Goal: Information Seeking & Learning: Learn about a topic

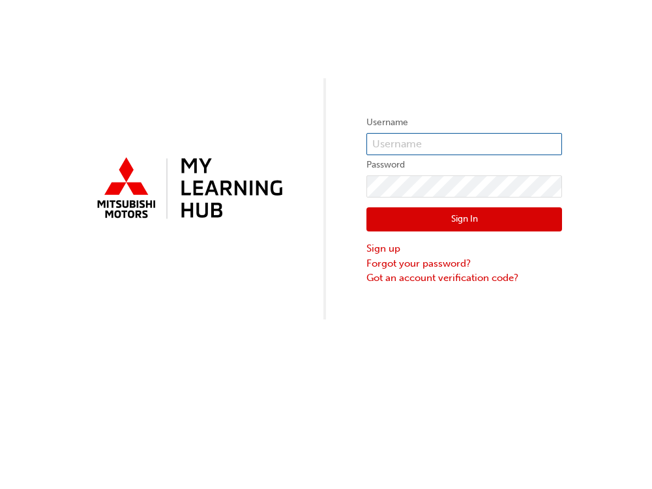
click at [389, 141] on input "text" at bounding box center [464, 144] width 196 height 22
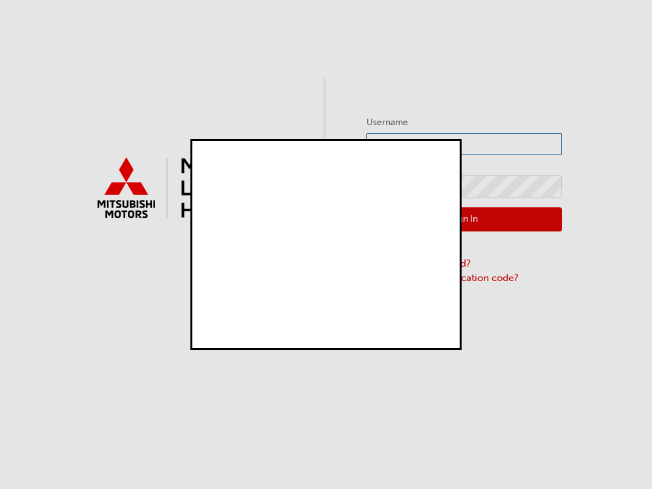
type input "W838RAFIORI"
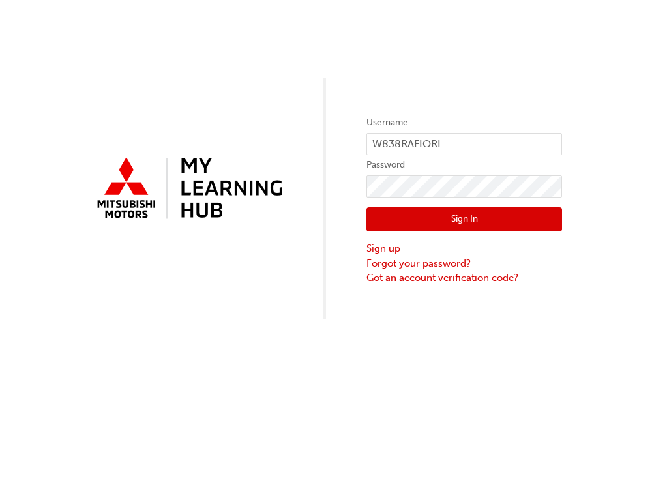
click at [463, 224] on button "Sign In" at bounding box center [464, 219] width 196 height 25
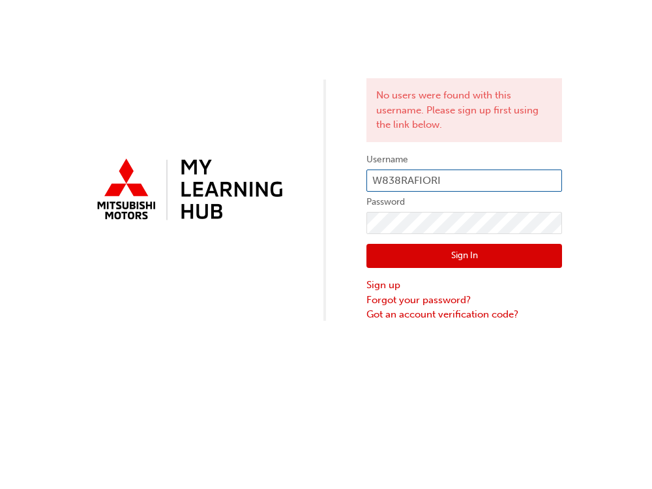
drag, startPoint x: 454, startPoint y: 177, endPoint x: 323, endPoint y: 179, distance: 130.4
click at [323, 179] on div "No users were found with this username. Please sign up first using the link bel…" at bounding box center [326, 161] width 652 height 322
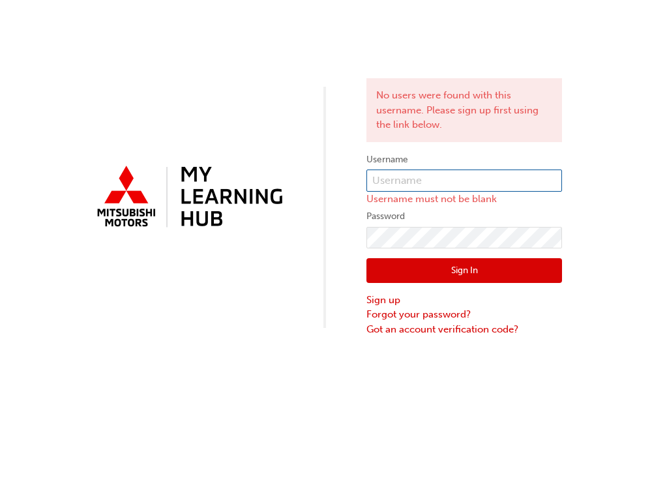
paste input "[EMAIL_ADDRESS][DOMAIN_NAME]"
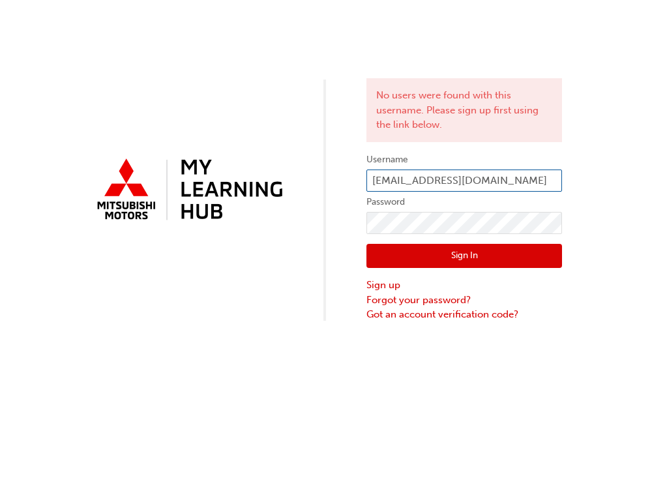
type input "[EMAIL_ADDRESS][DOMAIN_NAME]"
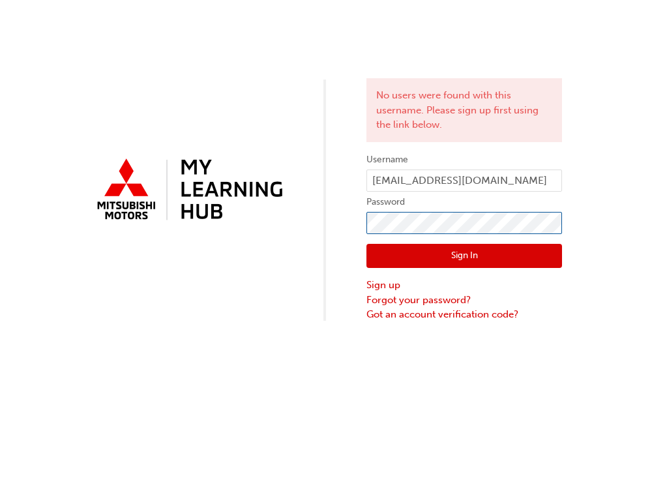
click at [355, 224] on div "No users were found with this username. Please sign up first using the link bel…" at bounding box center [326, 161] width 652 height 322
click at [435, 250] on button "Sign In" at bounding box center [464, 256] width 196 height 25
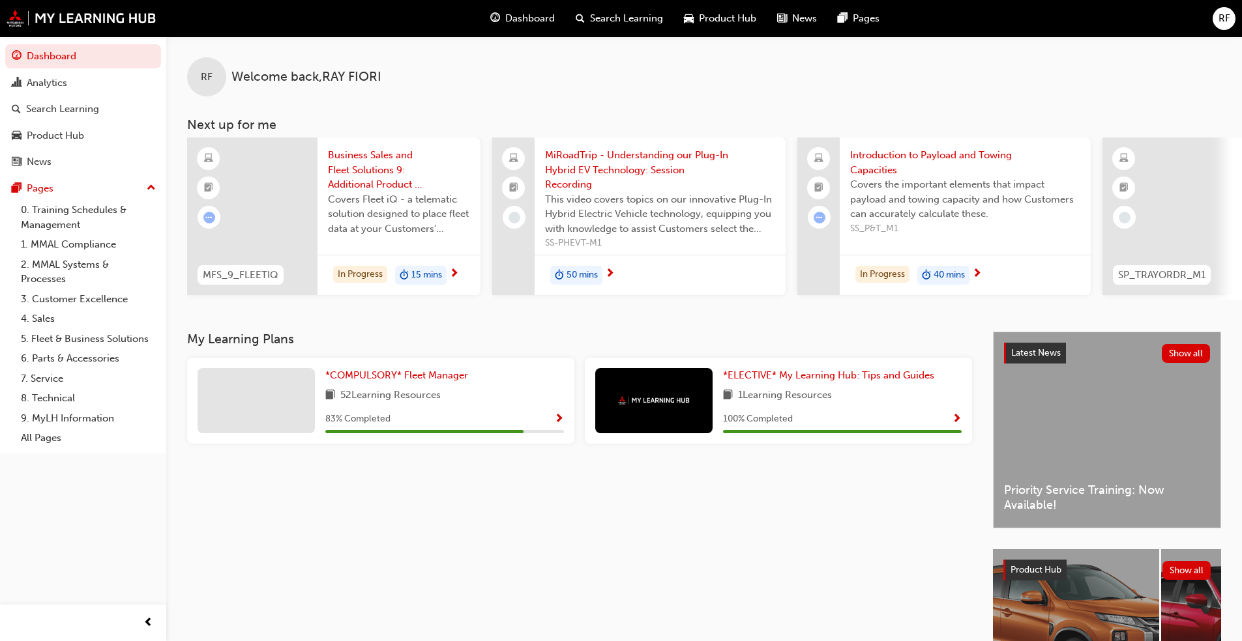
click at [370, 168] on span "Business Sales and Fleet Solutions 9: Additional Product – Fleet iQ" at bounding box center [399, 170] width 142 height 44
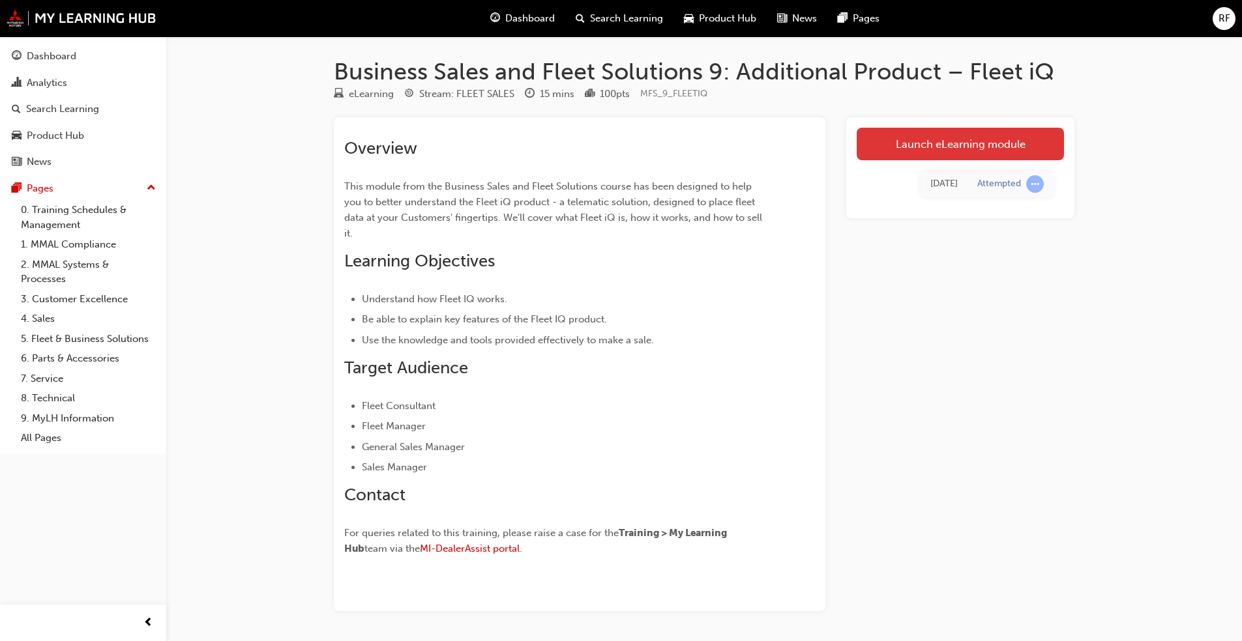
click at [651, 139] on link "Launch eLearning module" at bounding box center [959, 144] width 207 height 33
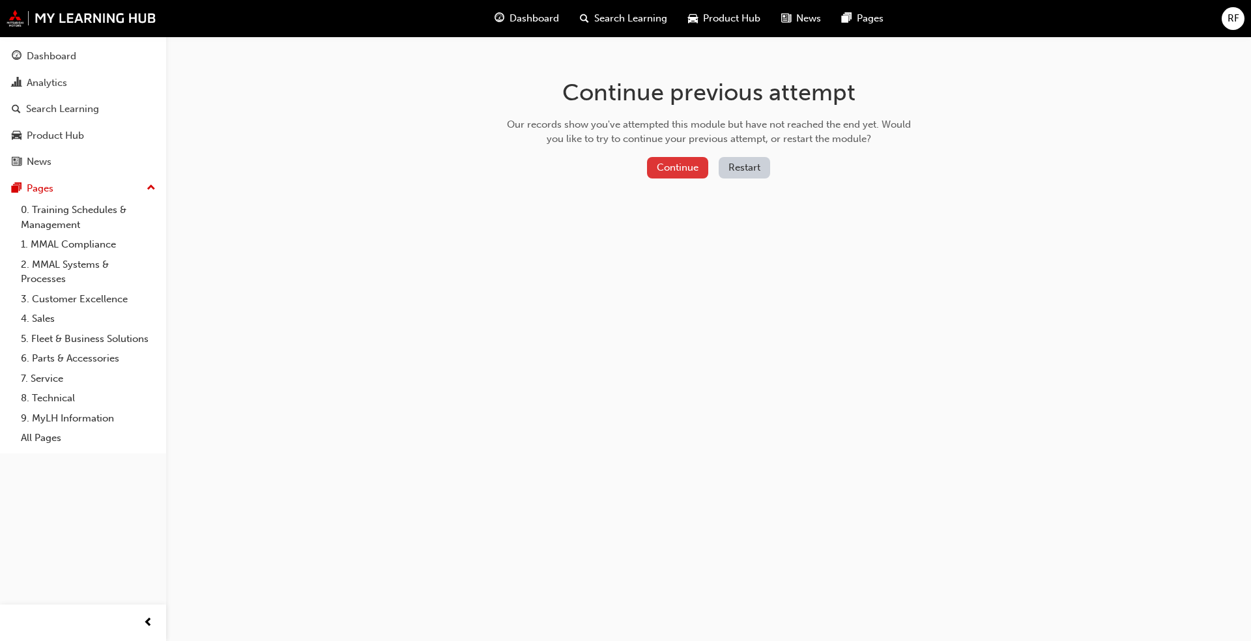
click at [651, 161] on button "Continue" at bounding box center [677, 168] width 61 height 22
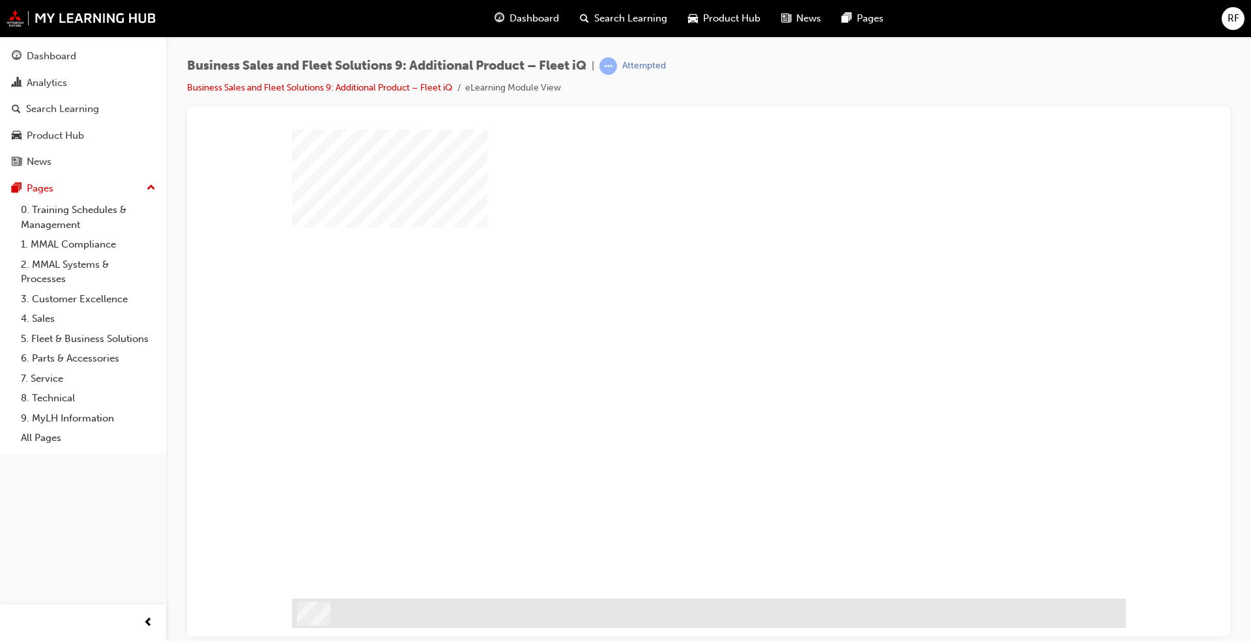
click at [651, 326] on div "play" at bounding box center [671, 326] width 0 height 0
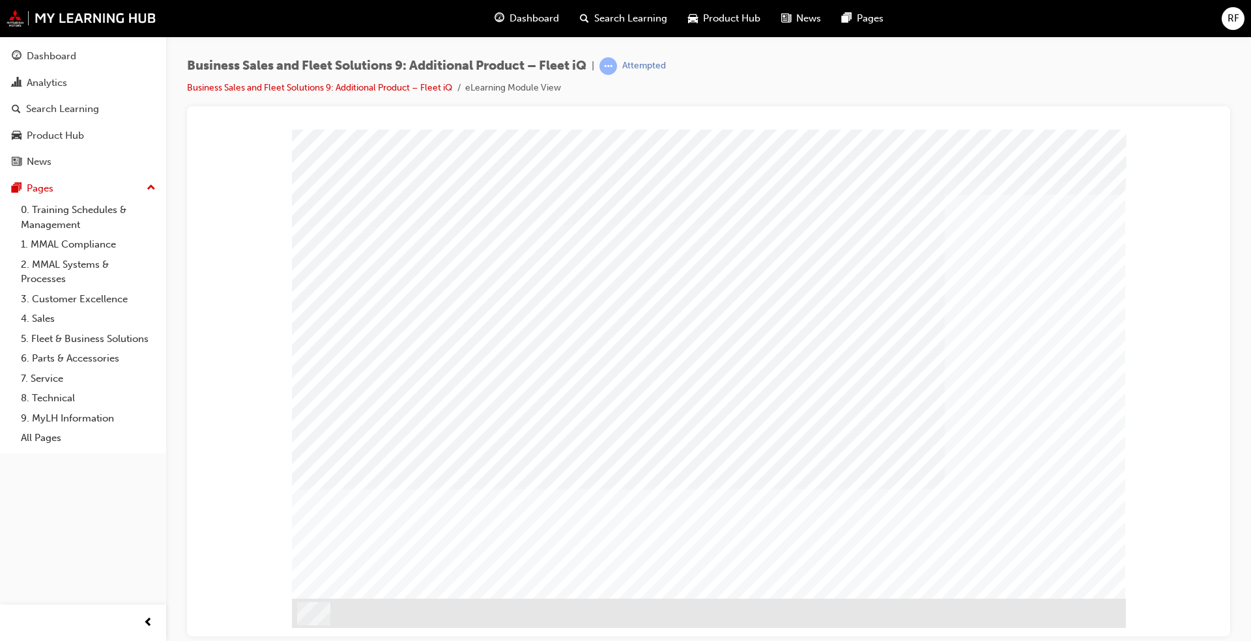
drag, startPoint x: 779, startPoint y: 376, endPoint x: 458, endPoint y: 370, distance: 321.4
click at [458, 370] on div "PAGE 36 Drag n' Drop Groups" at bounding box center [709, 363] width 834 height 469
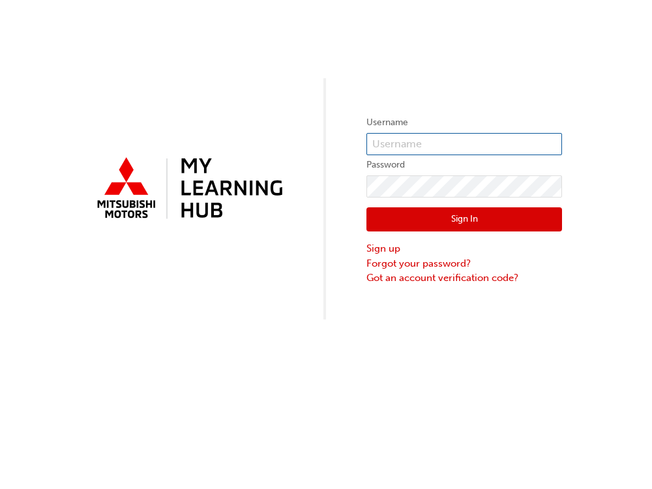
click at [386, 144] on input "text" at bounding box center [464, 144] width 196 height 22
click at [385, 146] on input "text" at bounding box center [464, 144] width 196 height 22
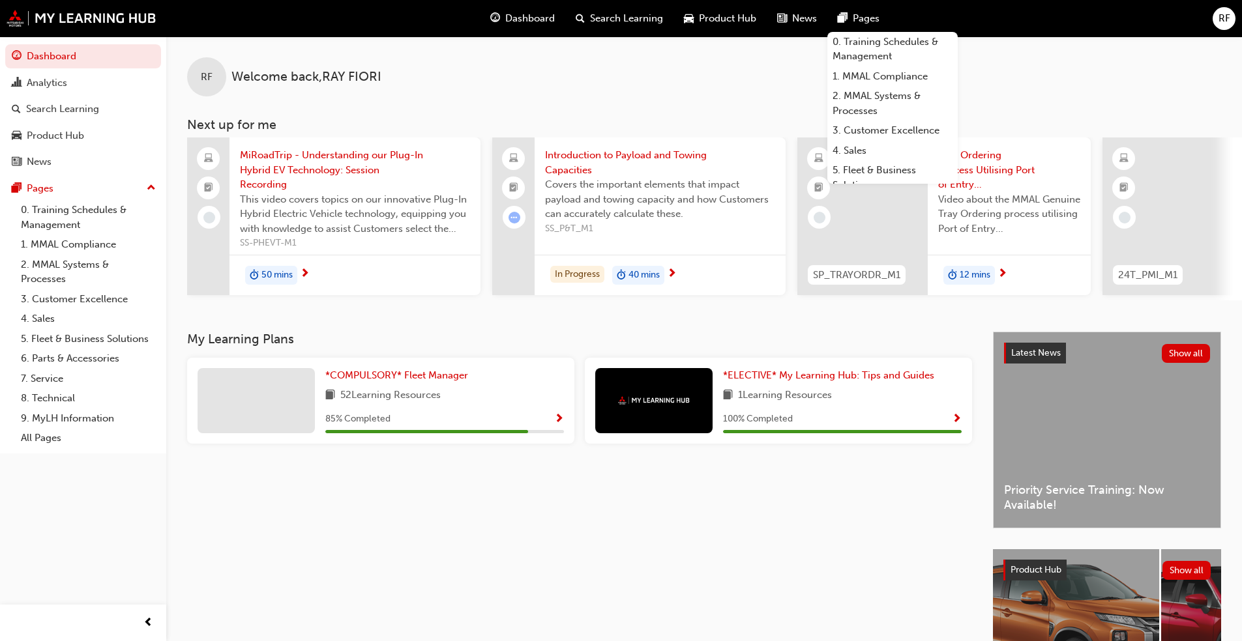
click at [651, 91] on div "RF Welcome back , RAY FIORI" at bounding box center [703, 67] width 1075 height 60
click at [378, 381] on span "*COMPULSORY* Fleet Manager" at bounding box center [396, 376] width 143 height 12
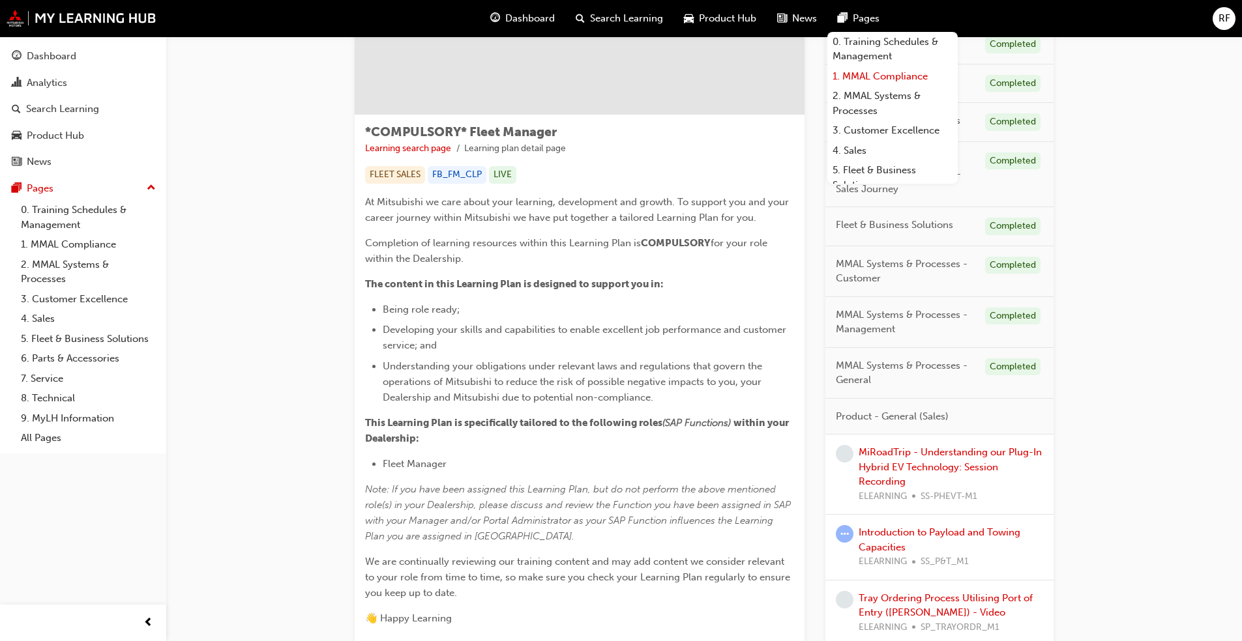
scroll to position [21, 0]
